Goal: Check status

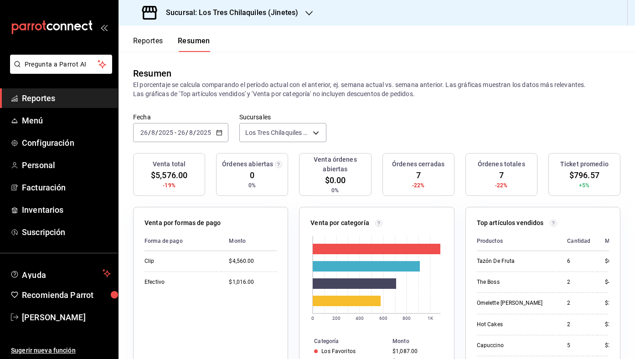
click at [155, 36] on button "Reportes" at bounding box center [148, 43] width 30 height 15
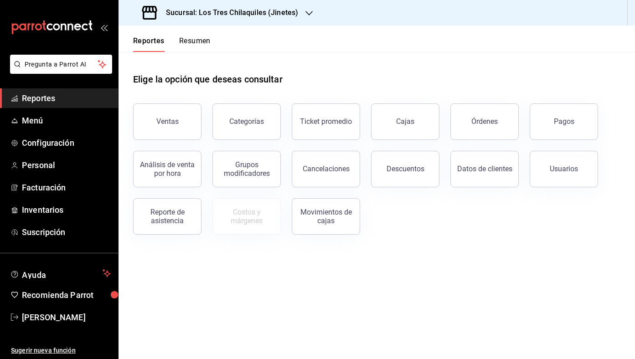
click at [178, 45] on div "Reportes Resumen" at bounding box center [171, 43] width 77 height 15
click at [201, 42] on button "Resumen" at bounding box center [194, 43] width 31 height 15
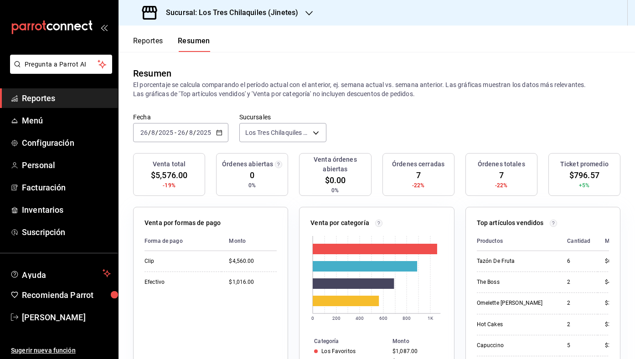
click at [223, 128] on div "[DATE] [DATE] - [DATE] [DATE]" at bounding box center [180, 132] width 95 height 19
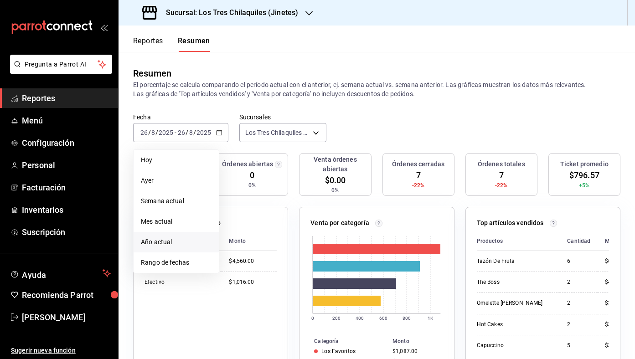
click at [197, 237] on li "Año actual" at bounding box center [176, 242] width 85 height 21
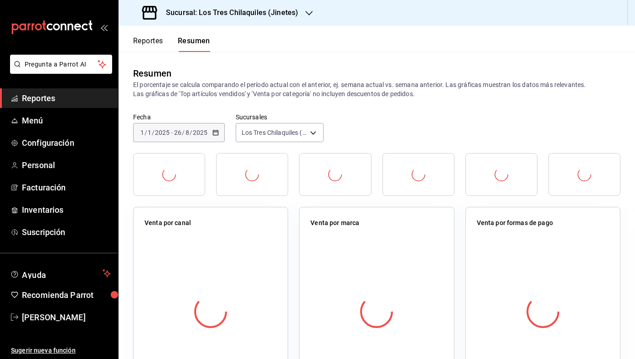
click at [216, 139] on div "[DATE] [DATE] - [DATE] [DATE]" at bounding box center [179, 132] width 92 height 19
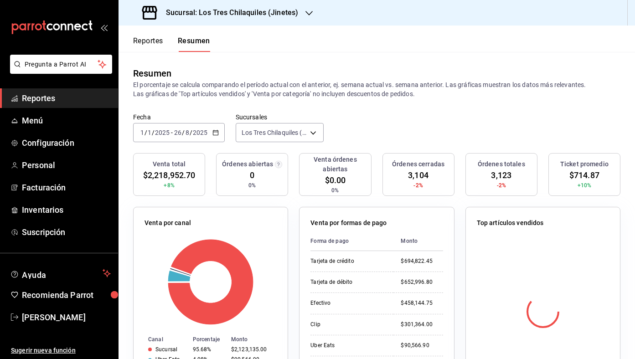
click at [218, 135] on icon "button" at bounding box center [215, 132] width 6 height 6
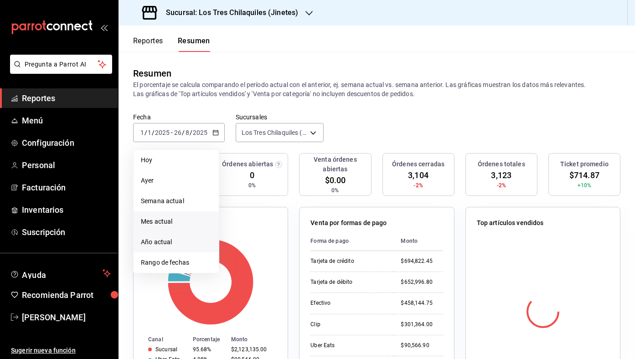
click at [193, 218] on span "Mes actual" at bounding box center [176, 222] width 71 height 10
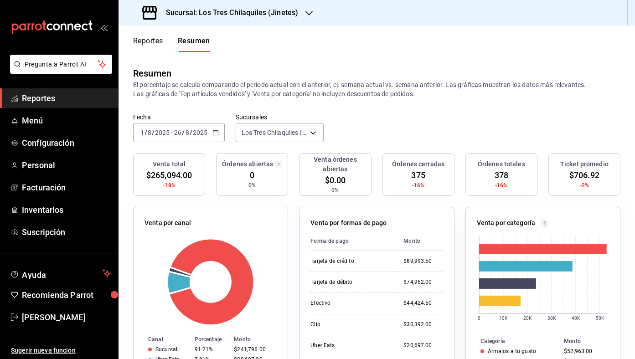
click at [215, 134] on icon "button" at bounding box center [215, 132] width 6 height 6
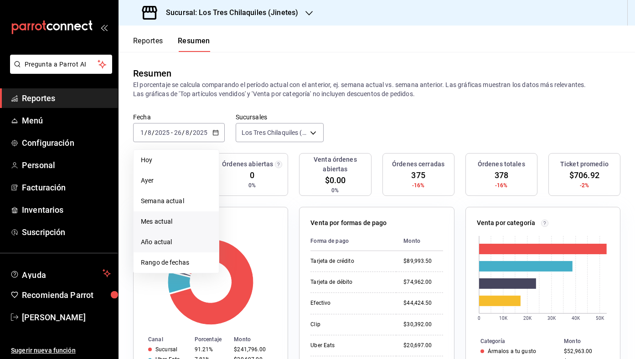
click at [195, 244] on span "Año actual" at bounding box center [176, 242] width 71 height 10
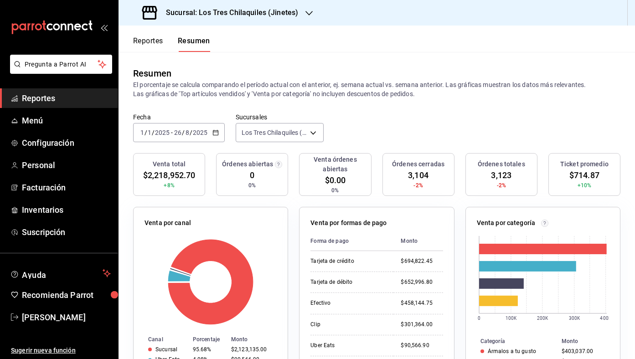
click at [219, 133] on div "[DATE] [DATE] - [DATE] [DATE]" at bounding box center [179, 132] width 92 height 19
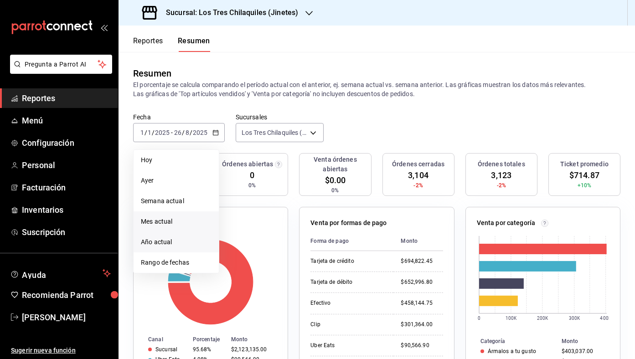
click at [179, 214] on li "Mes actual" at bounding box center [176, 221] width 85 height 21
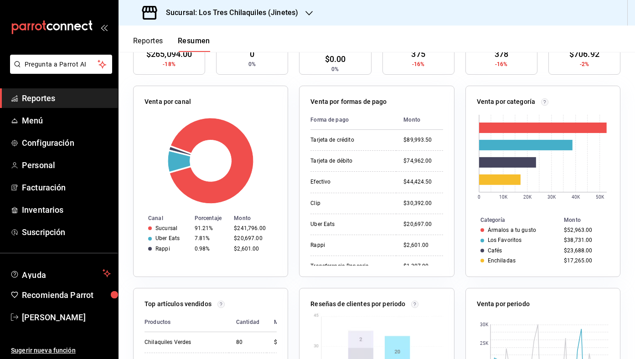
scroll to position [65, 0]
